Goal: Task Accomplishment & Management: Use online tool/utility

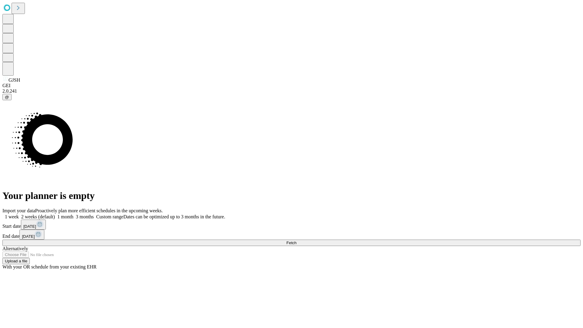
click at [296, 240] on span "Fetch" at bounding box center [291, 242] width 10 height 5
